Goal: Task Accomplishment & Management: Manage account settings

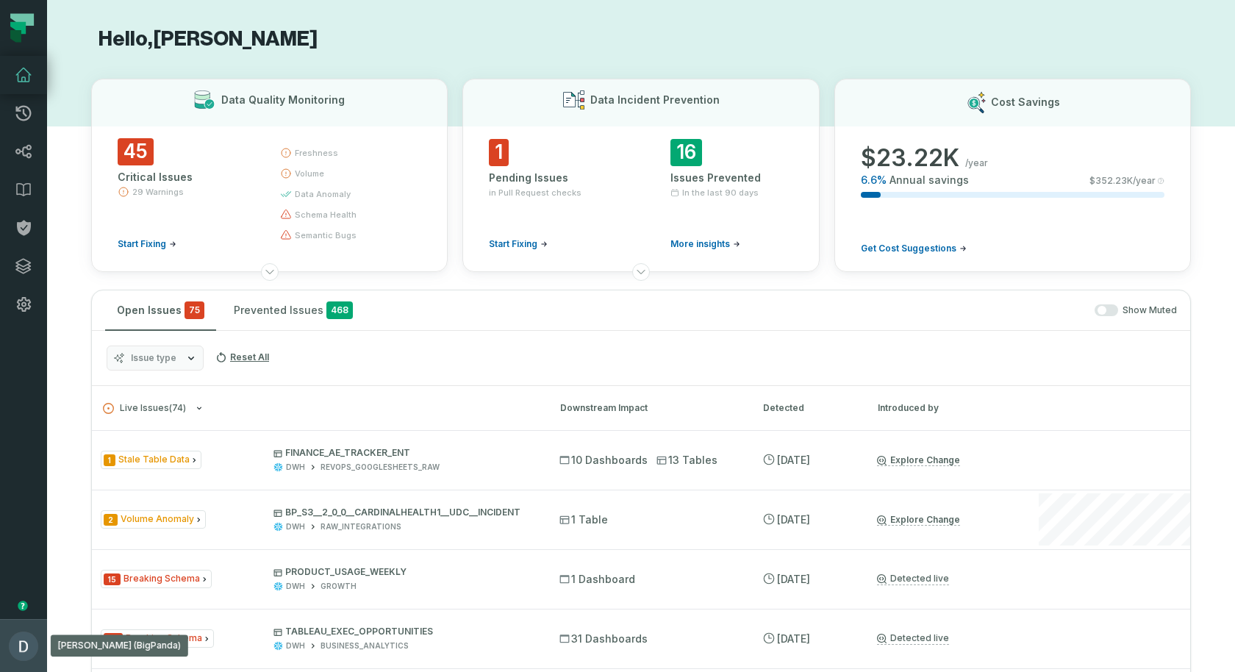
click at [13, 650] on img "button" at bounding box center [23, 646] width 29 height 29
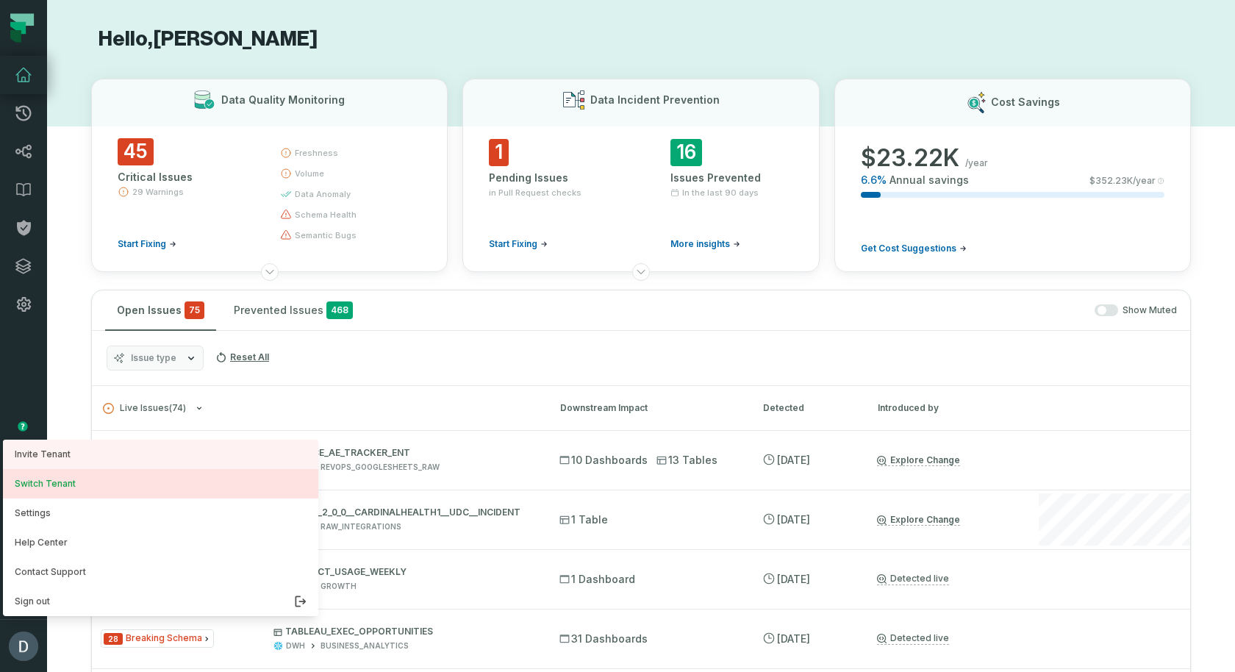
click at [176, 486] on button "Switch Tenant" at bounding box center [160, 483] width 315 height 29
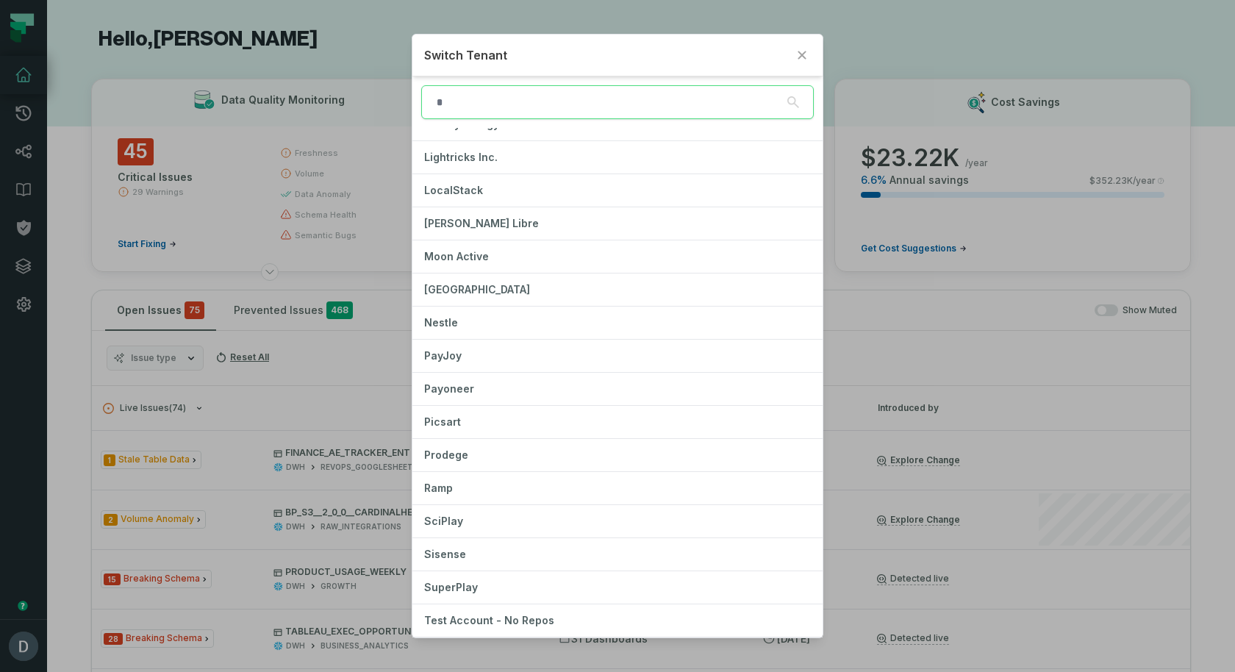
scroll to position [811, 0]
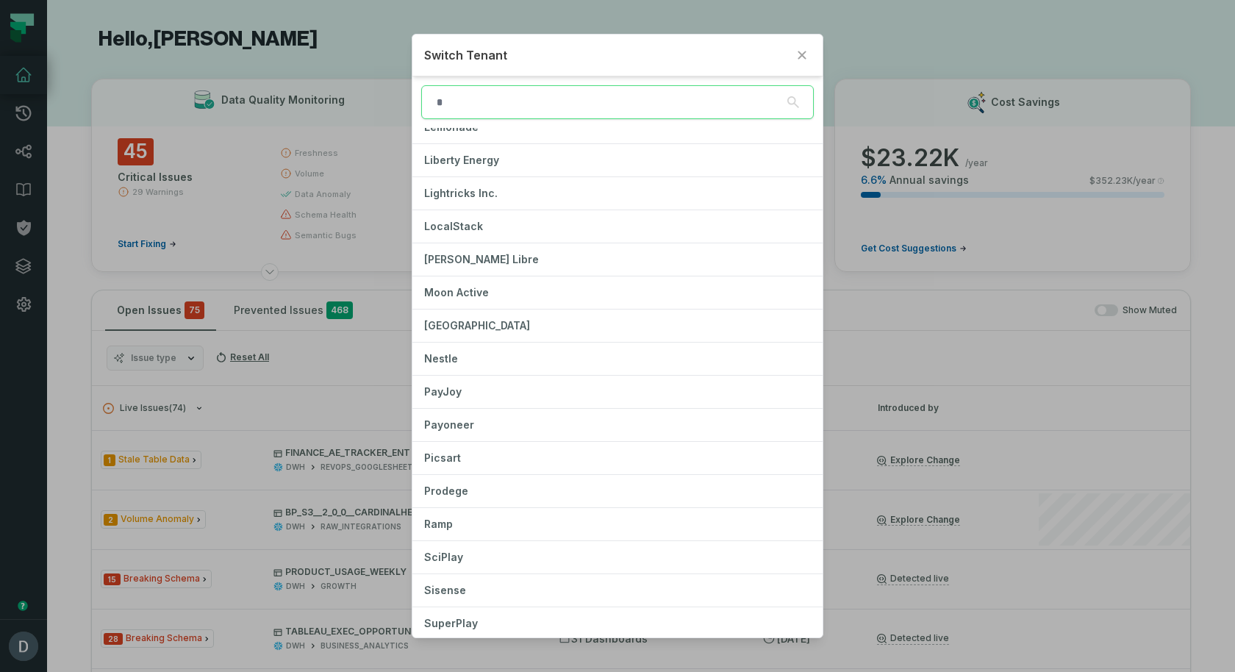
click at [1197, 256] on div "Switch Tenant AB InBev Arkestro At Bay Axonius BSWH BigPanda Brainforge Cars & …" at bounding box center [617, 336] width 1235 height 672
